Goal: Task Accomplishment & Management: Use online tool/utility

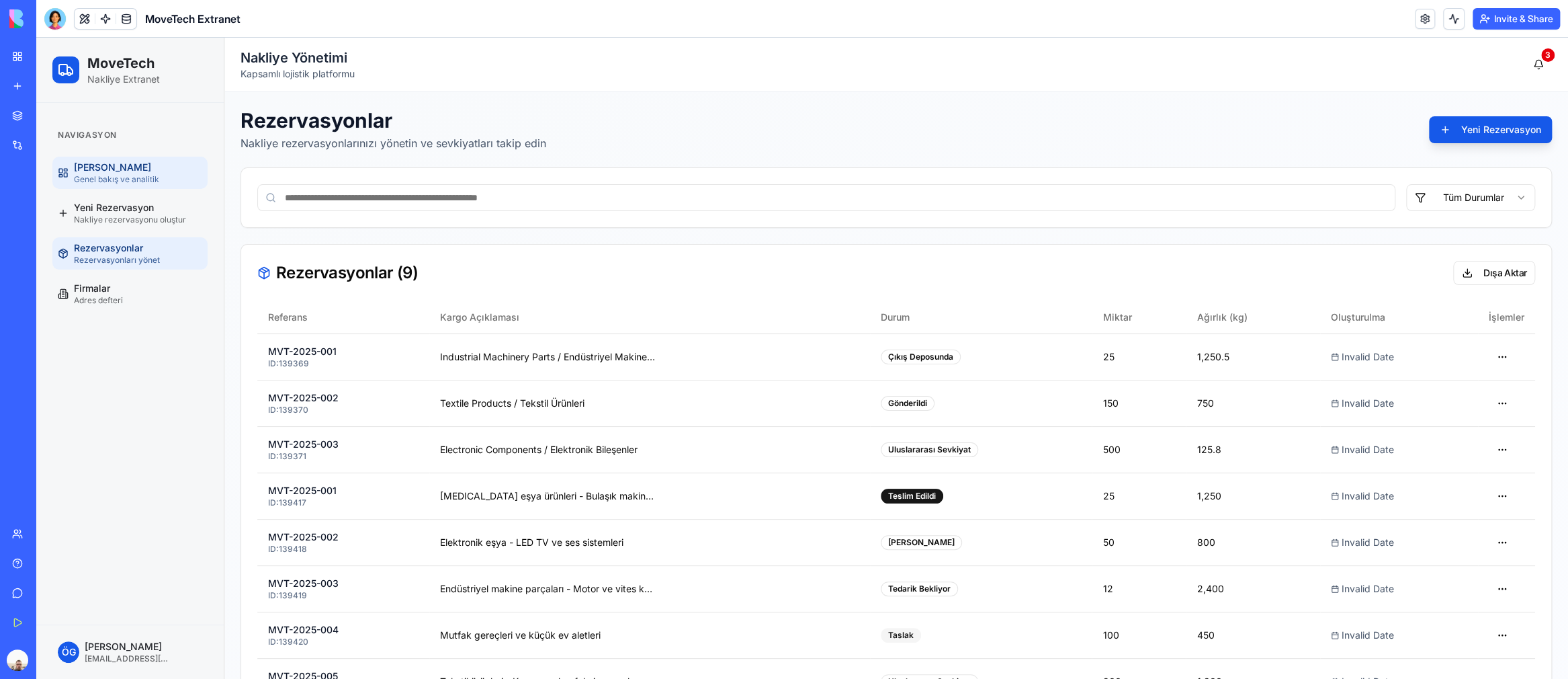
click at [123, 176] on span "Genel bakış ve analitik" at bounding box center [116, 179] width 85 height 11
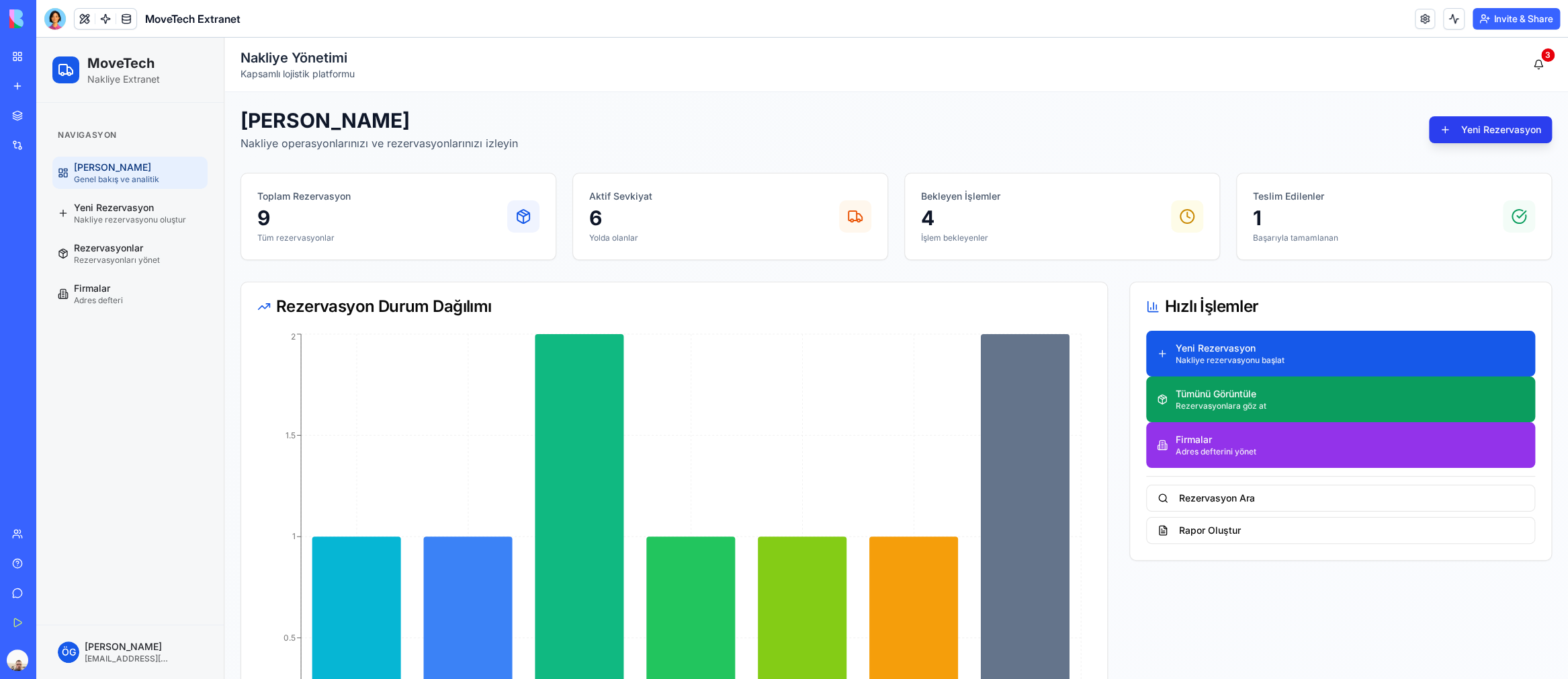
click at [1493, 124] on button "Yeni Rezervasyon" at bounding box center [1491, 130] width 123 height 27
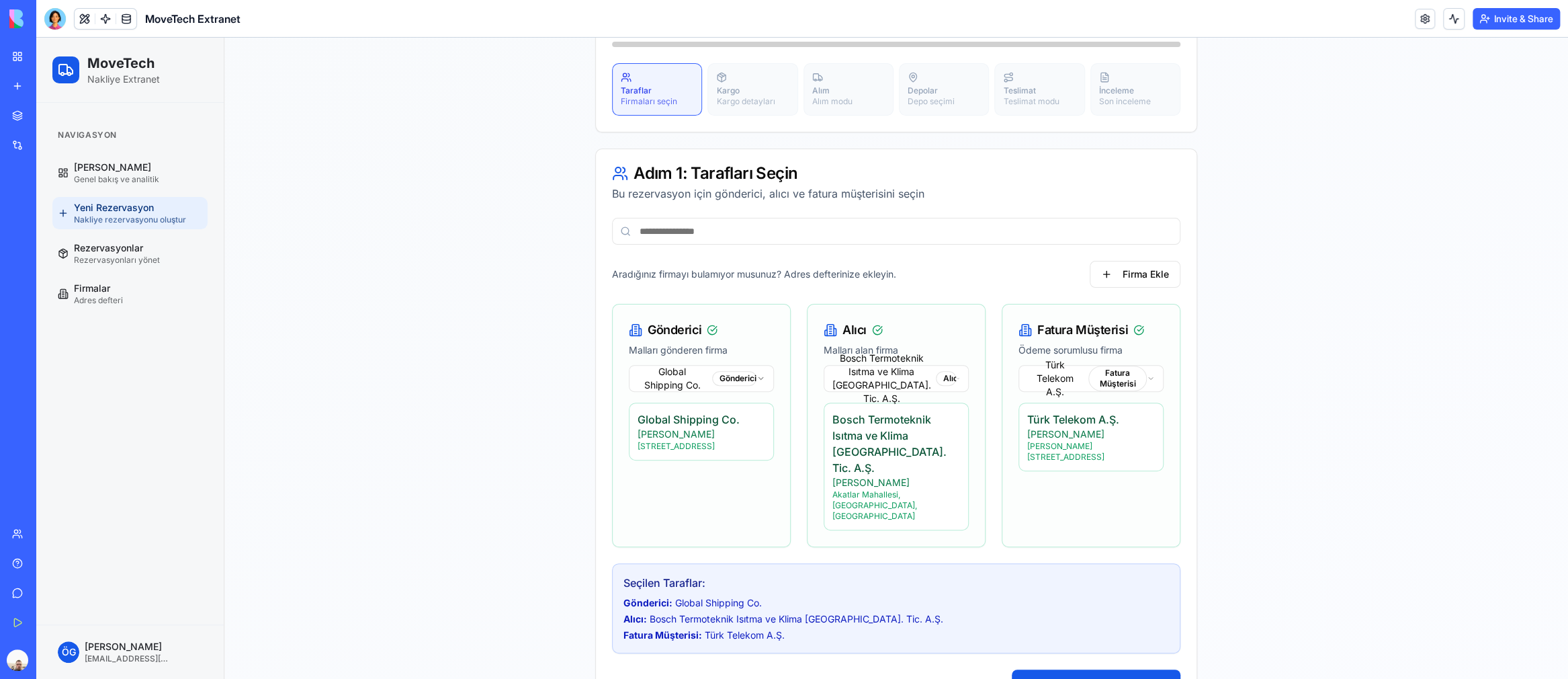
scroll to position [186, 0]
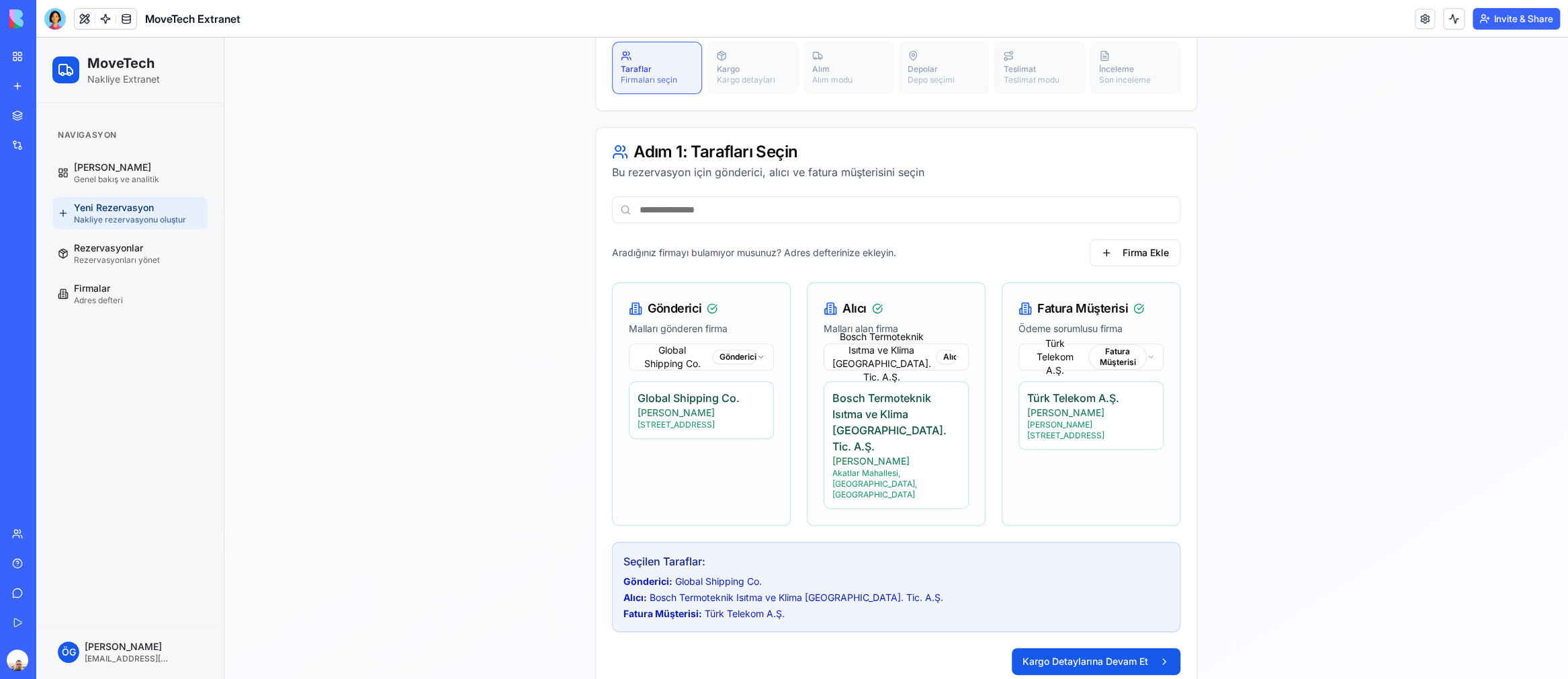
click at [982, 574] on div "Gönderici: Global Shipping Co." at bounding box center [897, 581] width 546 height 14
